Goal: Task Accomplishment & Management: Complete application form

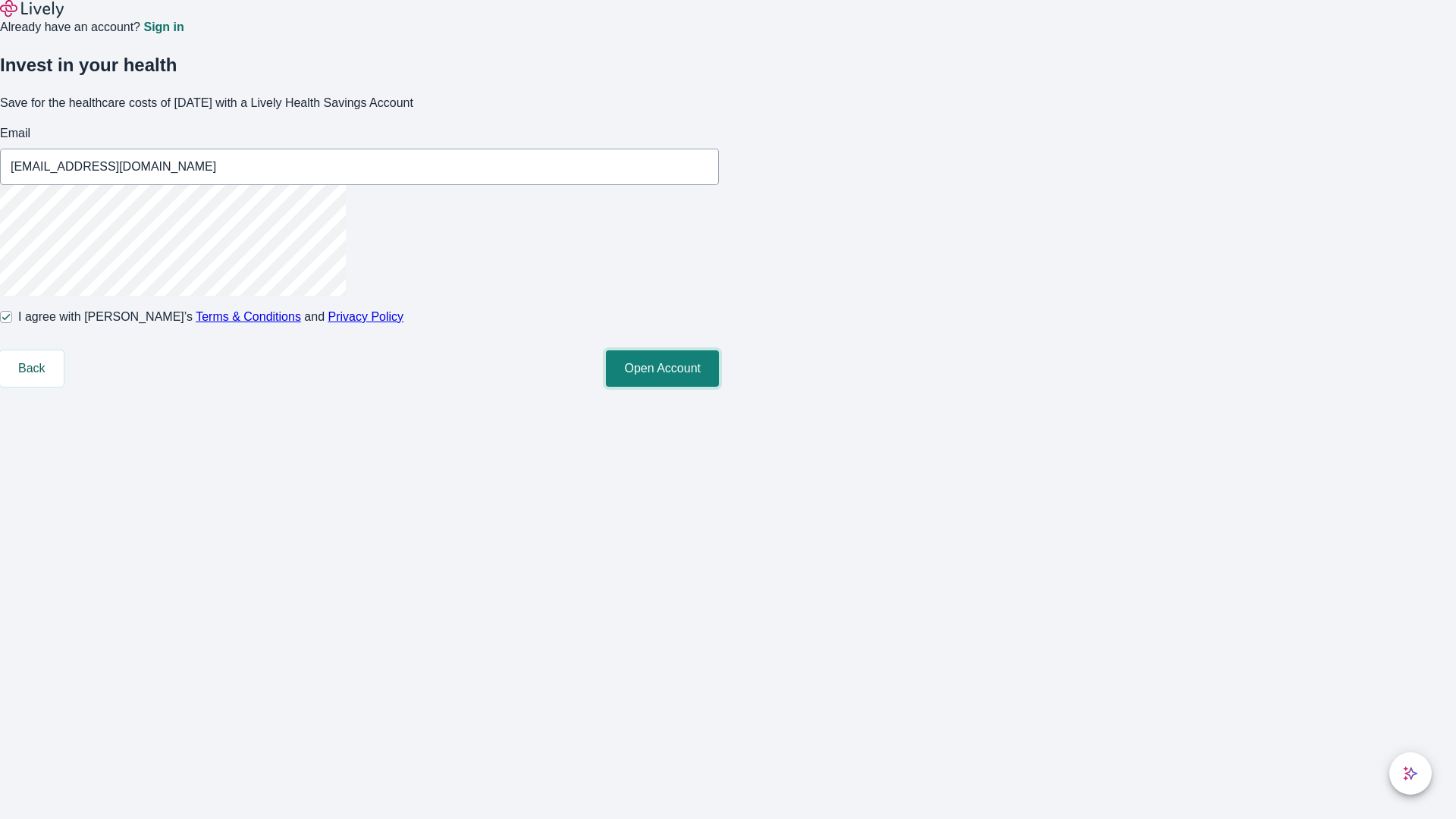
click at [719, 387] on button "Open Account" at bounding box center [662, 368] width 113 height 37
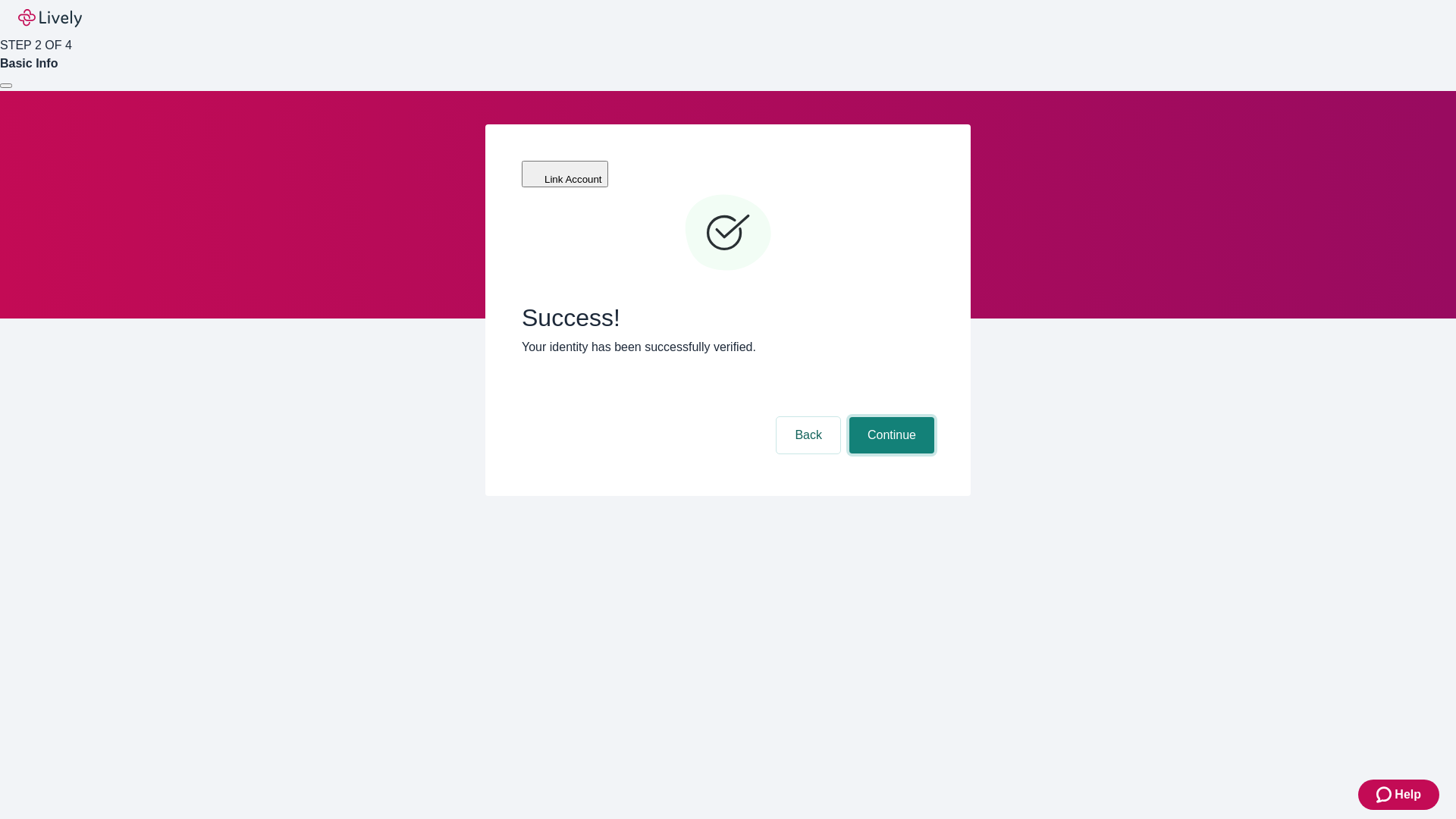
click at [890, 417] on button "Continue" at bounding box center [892, 436] width 85 height 37
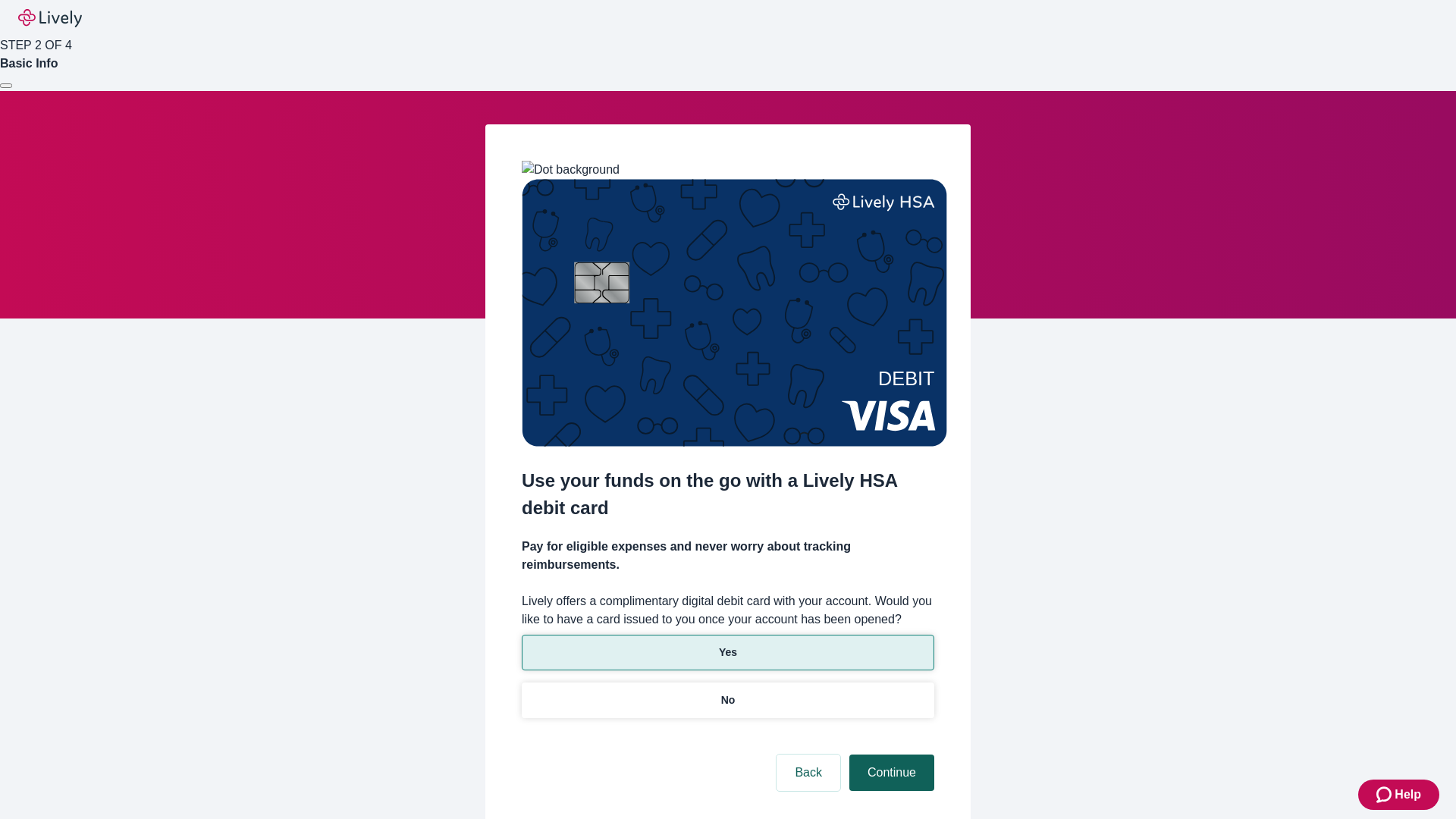
click at [727, 645] on p "Yes" at bounding box center [728, 652] width 18 height 16
click at [890, 754] on button "Continue" at bounding box center [892, 773] width 85 height 37
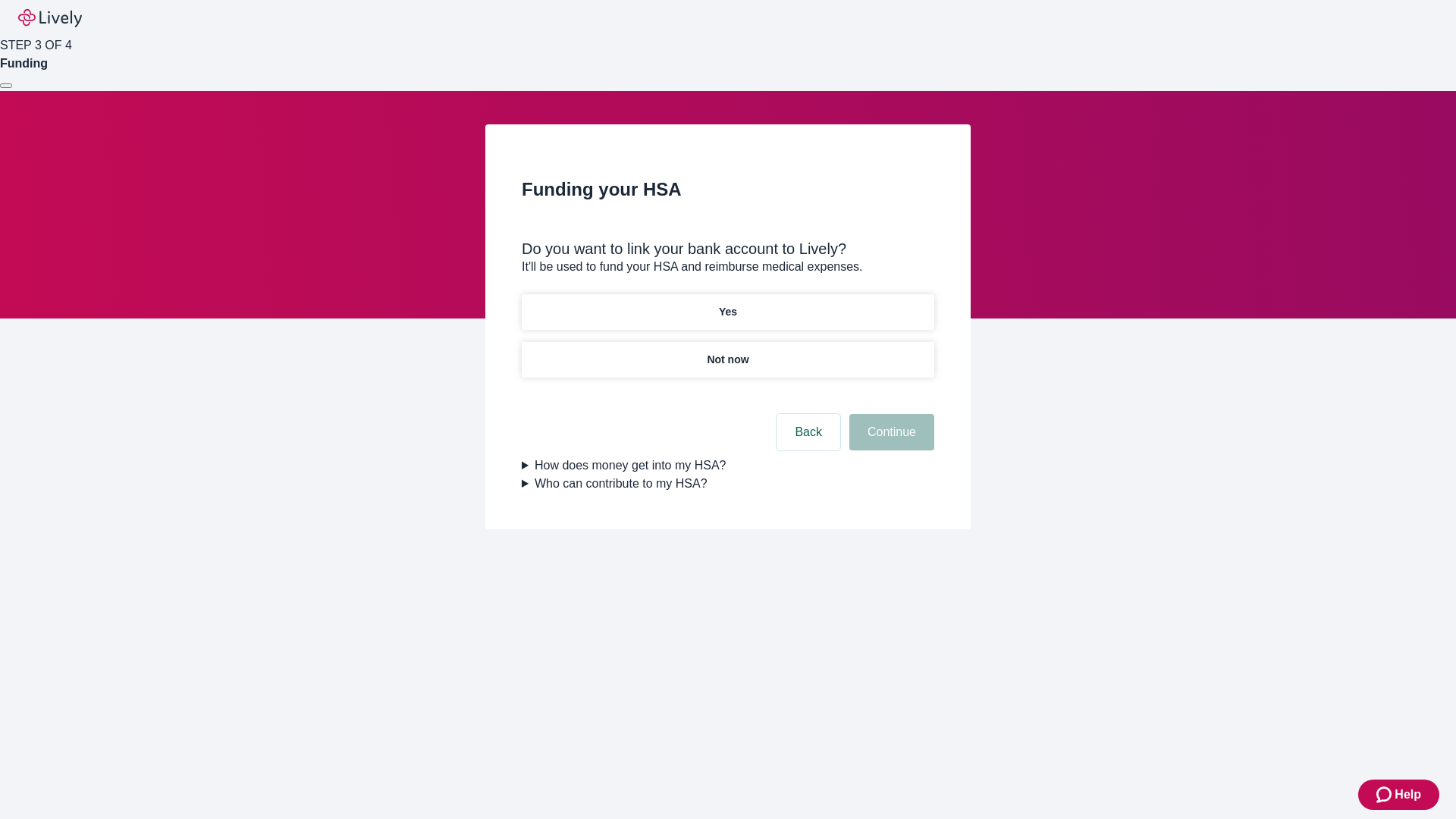
click at [727, 352] on p "Not now" at bounding box center [728, 359] width 42 height 16
click at [890, 441] on button "Continue" at bounding box center [892, 432] width 85 height 37
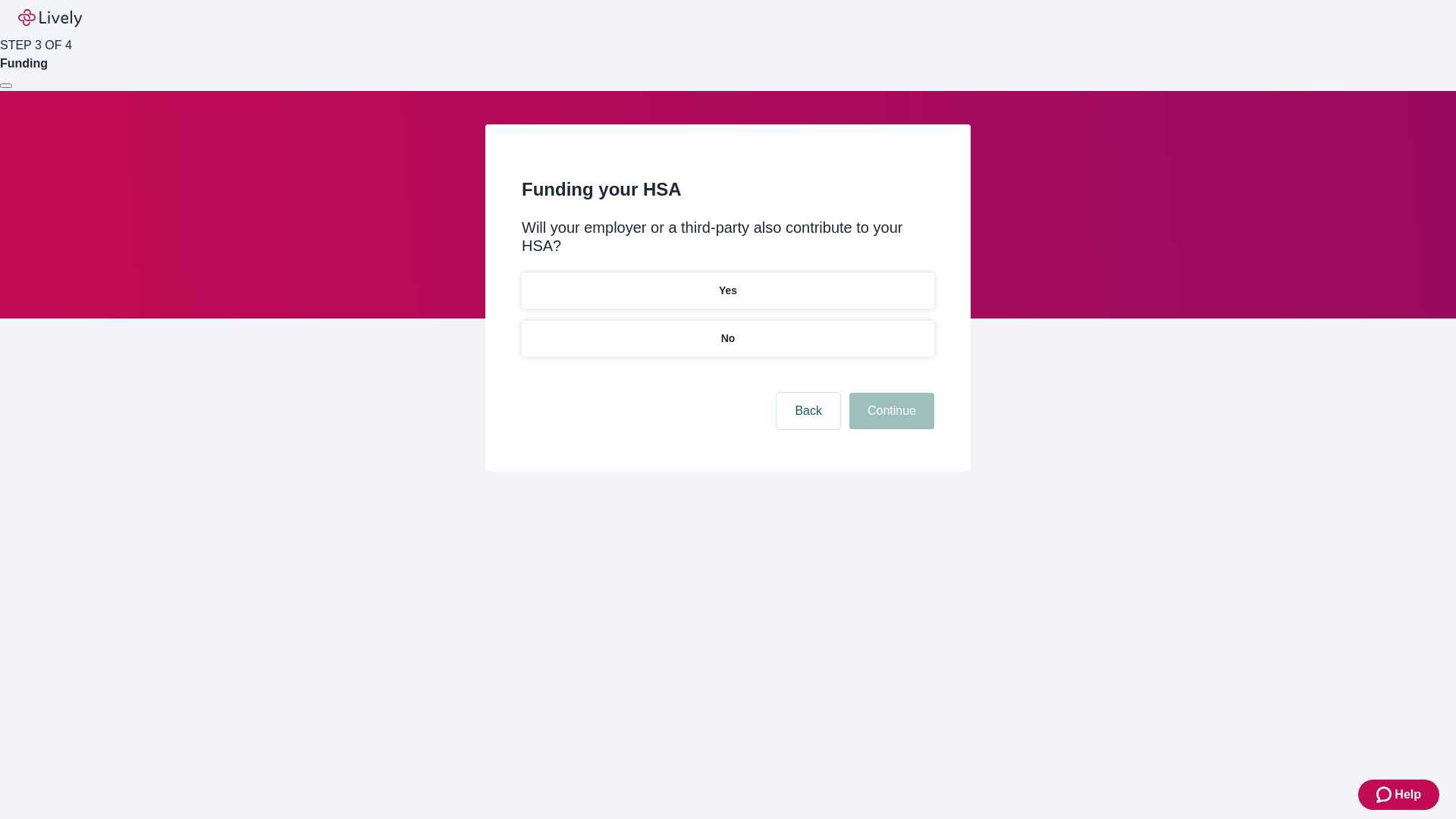
click at [727, 330] on p "No" at bounding box center [728, 338] width 14 height 16
click at [890, 392] on button "Continue" at bounding box center [892, 411] width 85 height 37
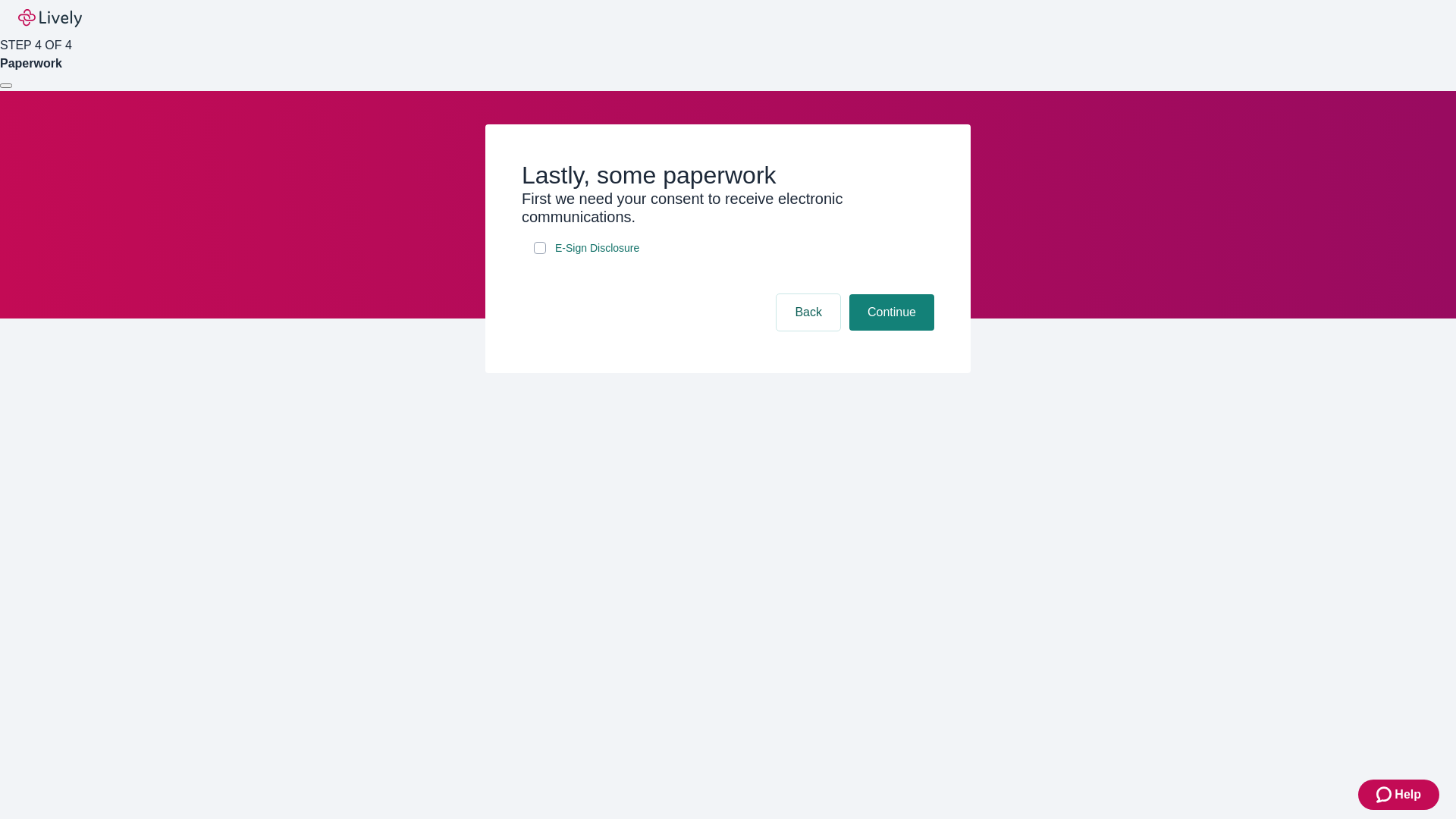
click at [540, 254] on input "E-Sign Disclosure" at bounding box center [540, 247] width 12 height 12
checkbox input "true"
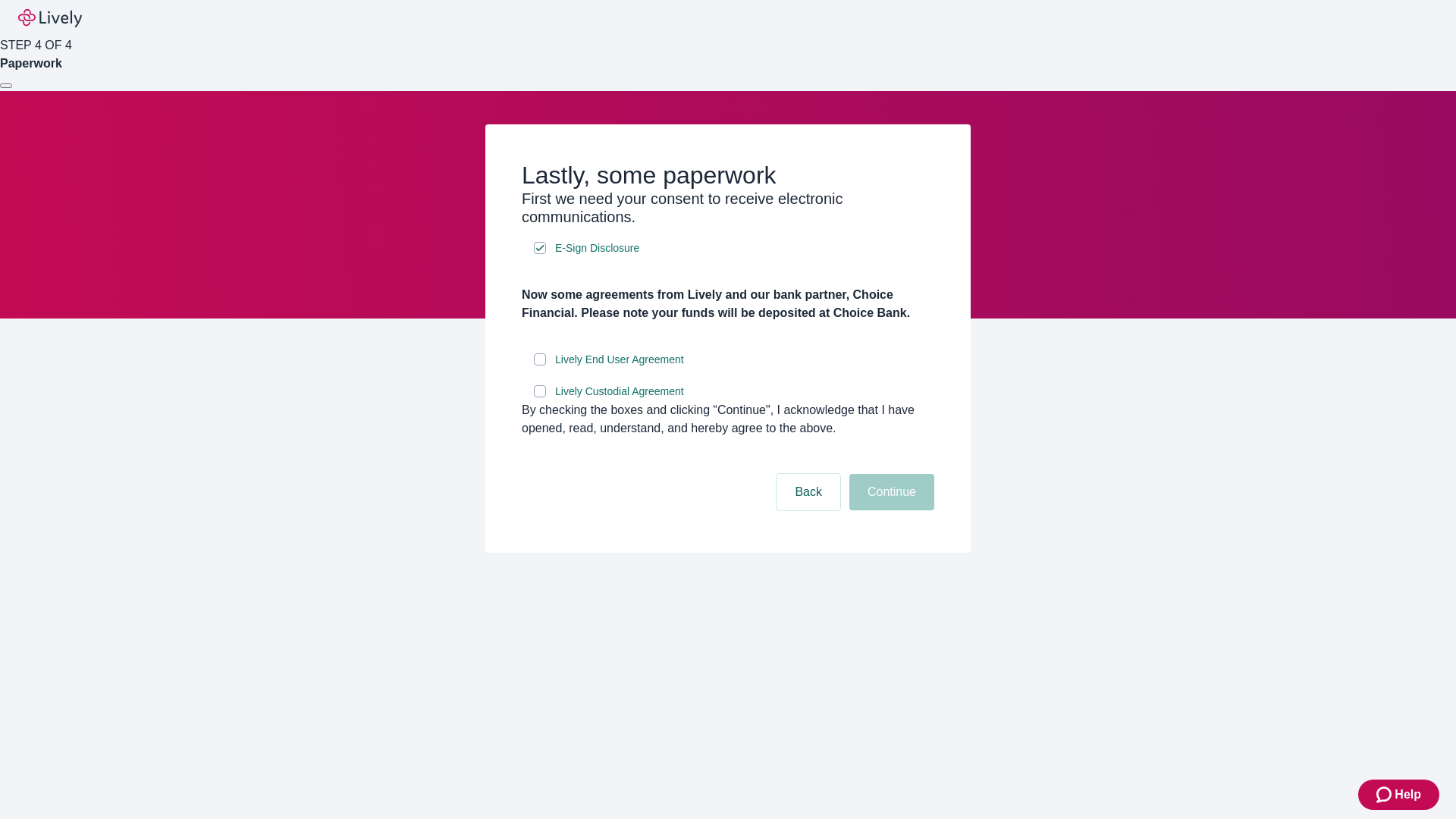
click at [540, 365] on input "Lively End User Agreement" at bounding box center [540, 359] width 12 height 12
checkbox input "true"
click at [540, 397] on input "Lively Custodial Agreement" at bounding box center [540, 391] width 12 height 12
checkbox input "true"
click at [890, 510] on button "Continue" at bounding box center [892, 492] width 85 height 37
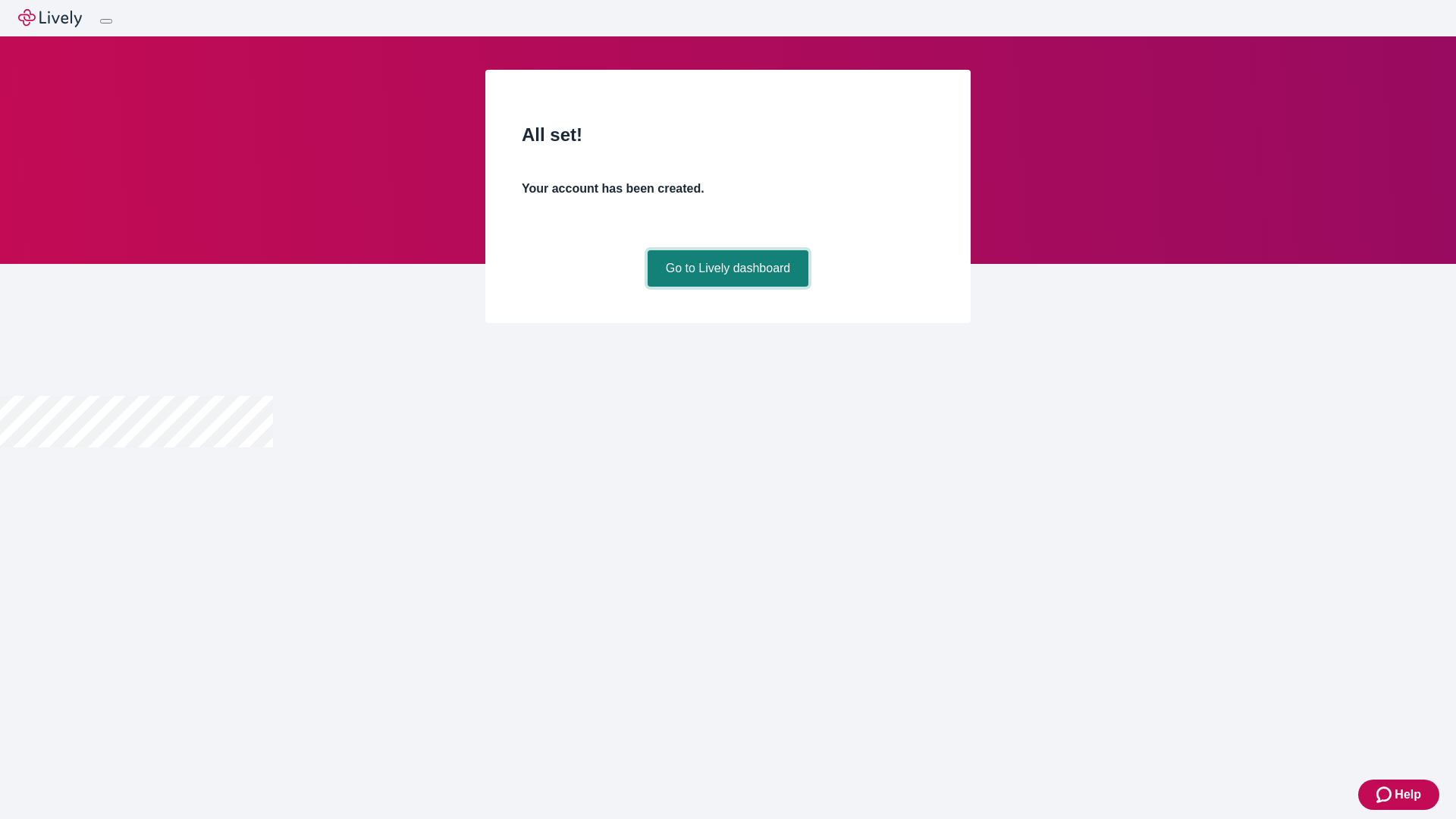
click at [727, 286] on link "Go to Lively dashboard" at bounding box center [728, 269] width 162 height 37
